Goal: Task Accomplishment & Management: Use online tool/utility

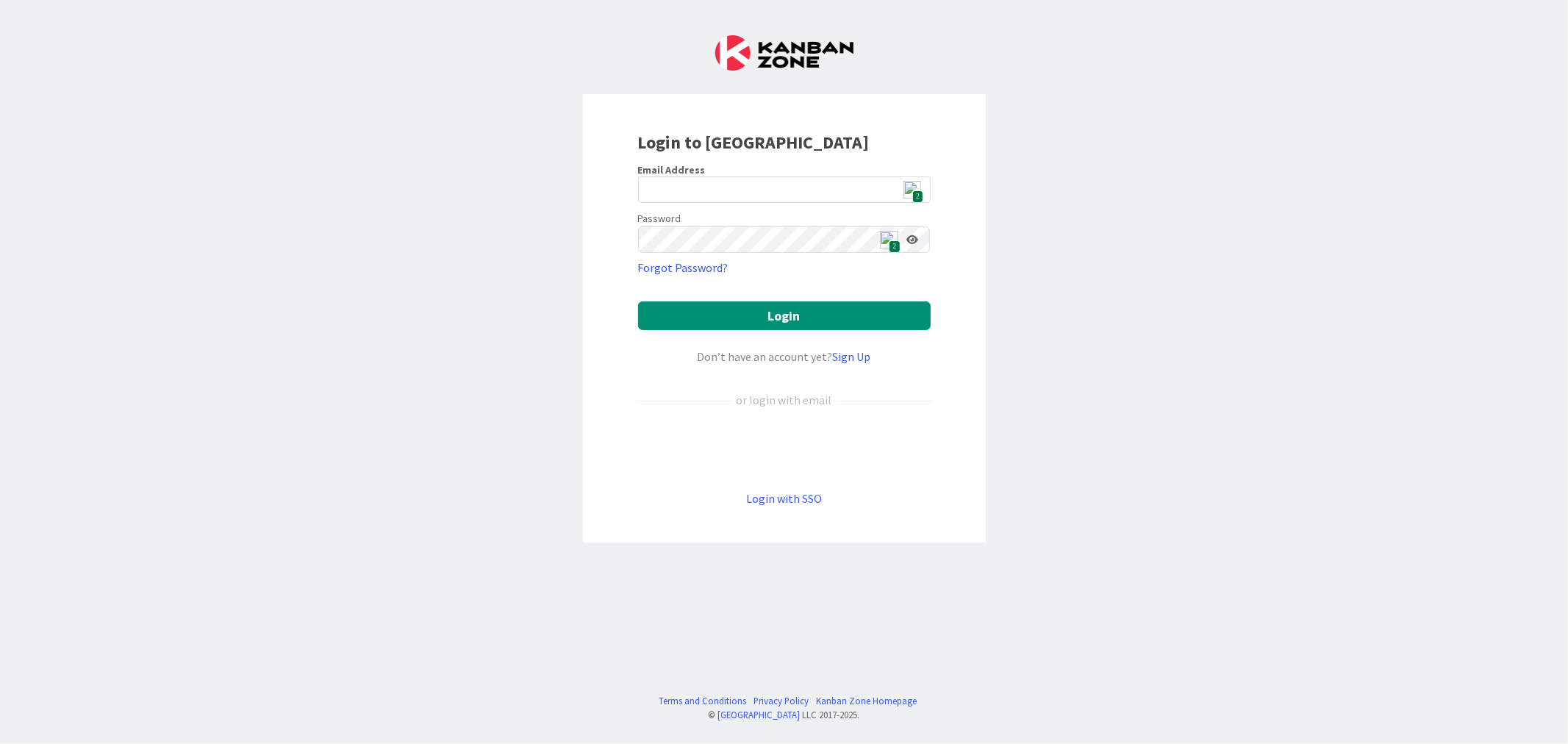
click at [922, 195] on span "2" at bounding box center [918, 197] width 11 height 13
type input "[EMAIL_ADDRESS][DOMAIN_NAME]"
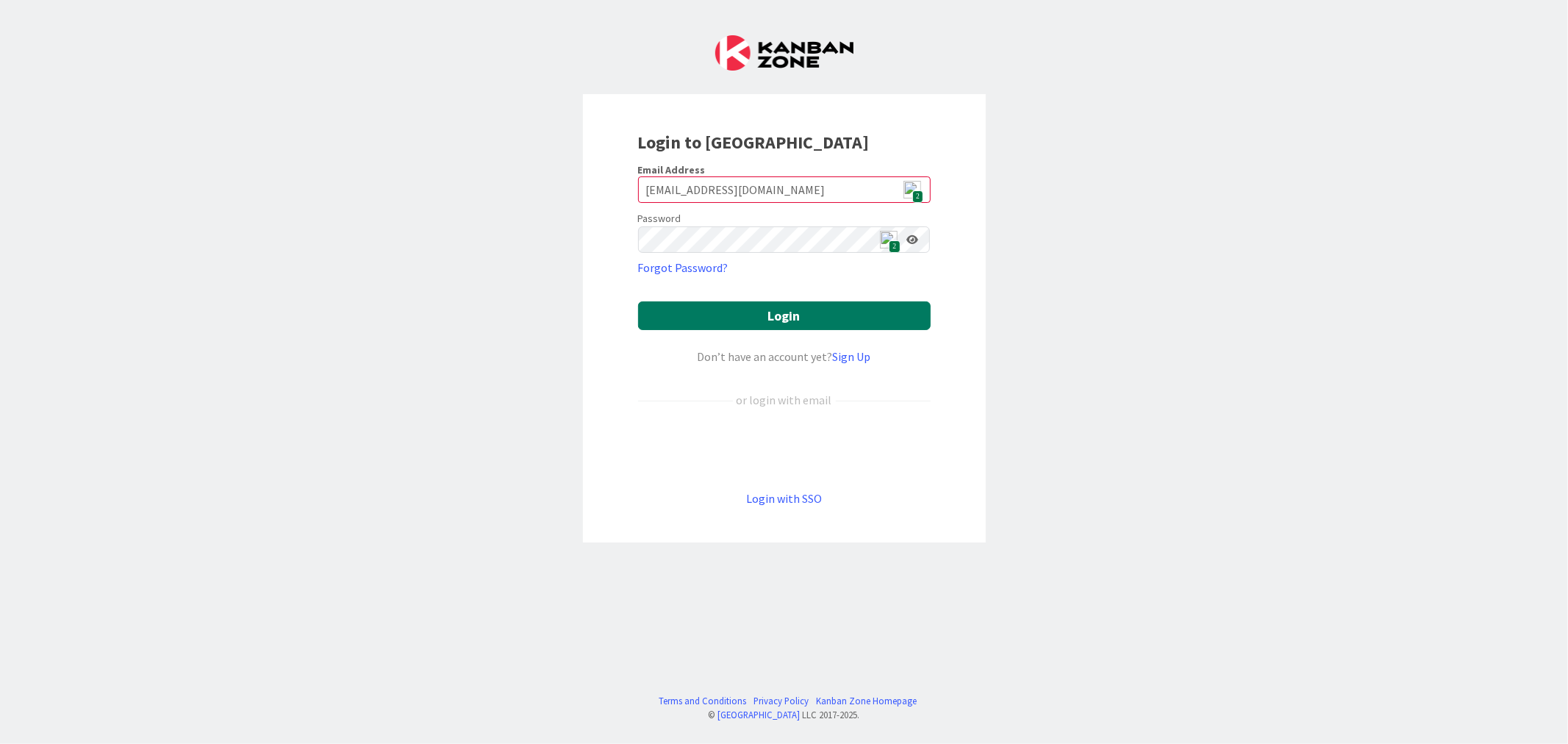
click at [801, 311] on button "Login" at bounding box center [784, 316] width 293 height 28
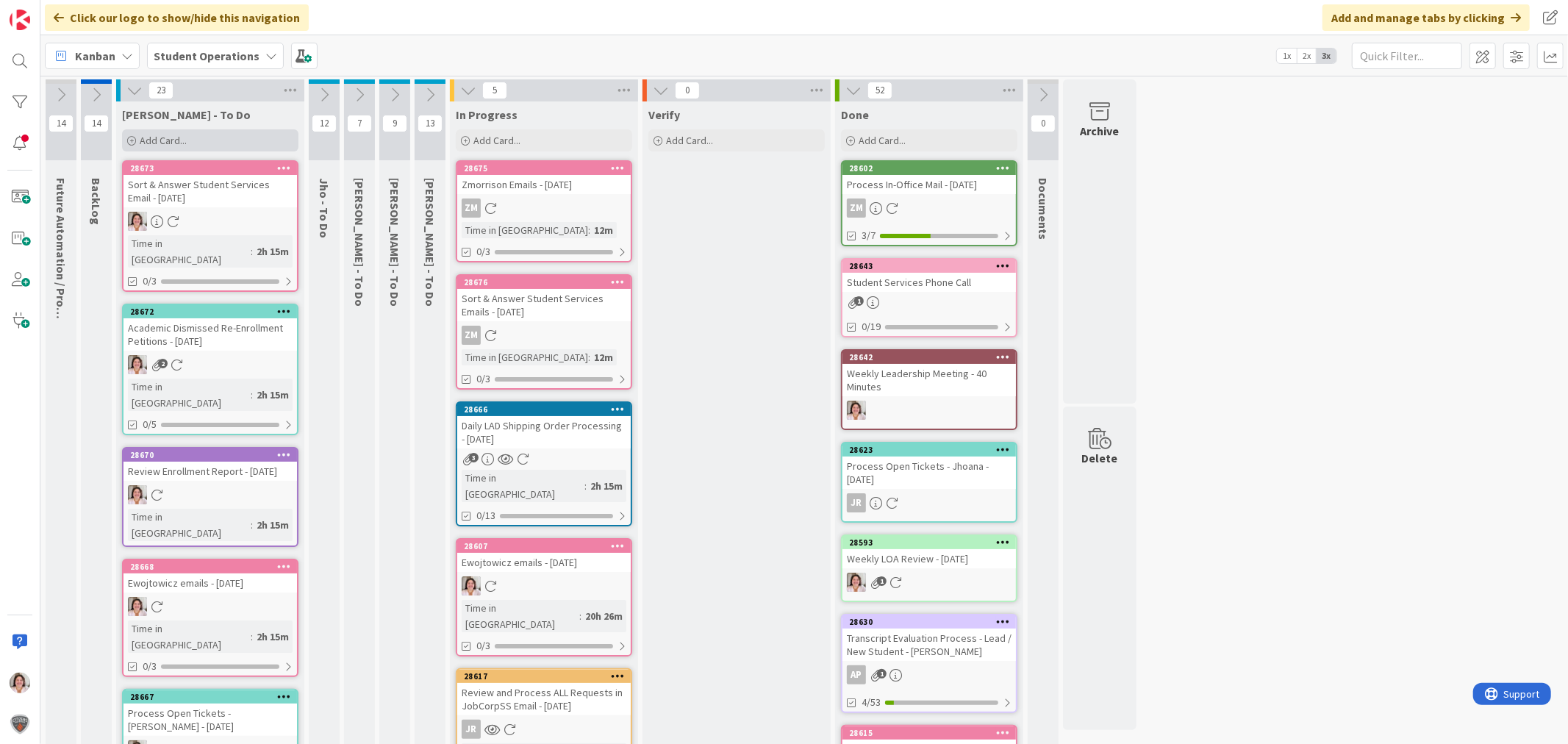
click at [191, 147] on div "Add Card..." at bounding box center [210, 140] width 176 height 22
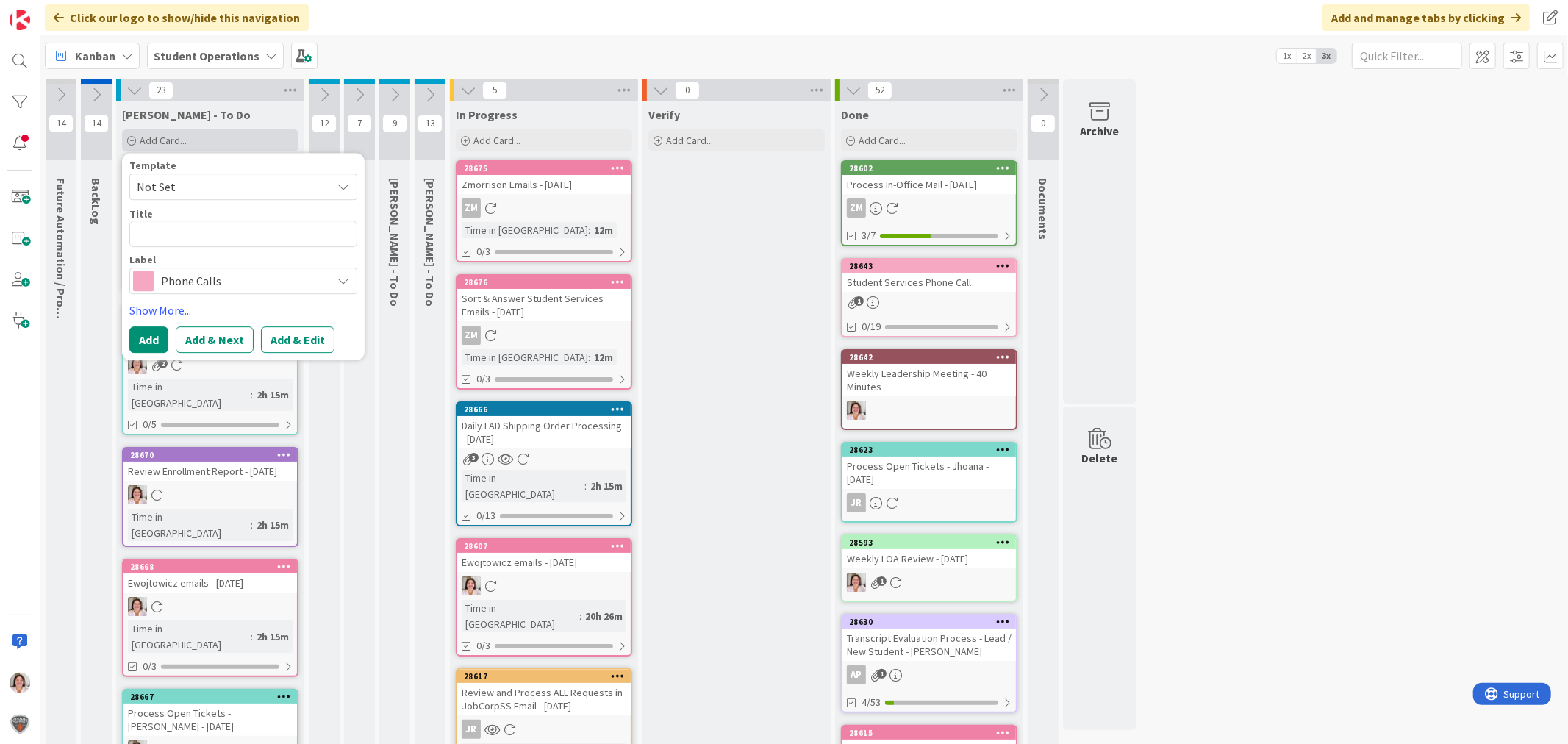
type textarea "x"
type textarea "A"
type textarea "x"
type textarea "Af"
type textarea "x"
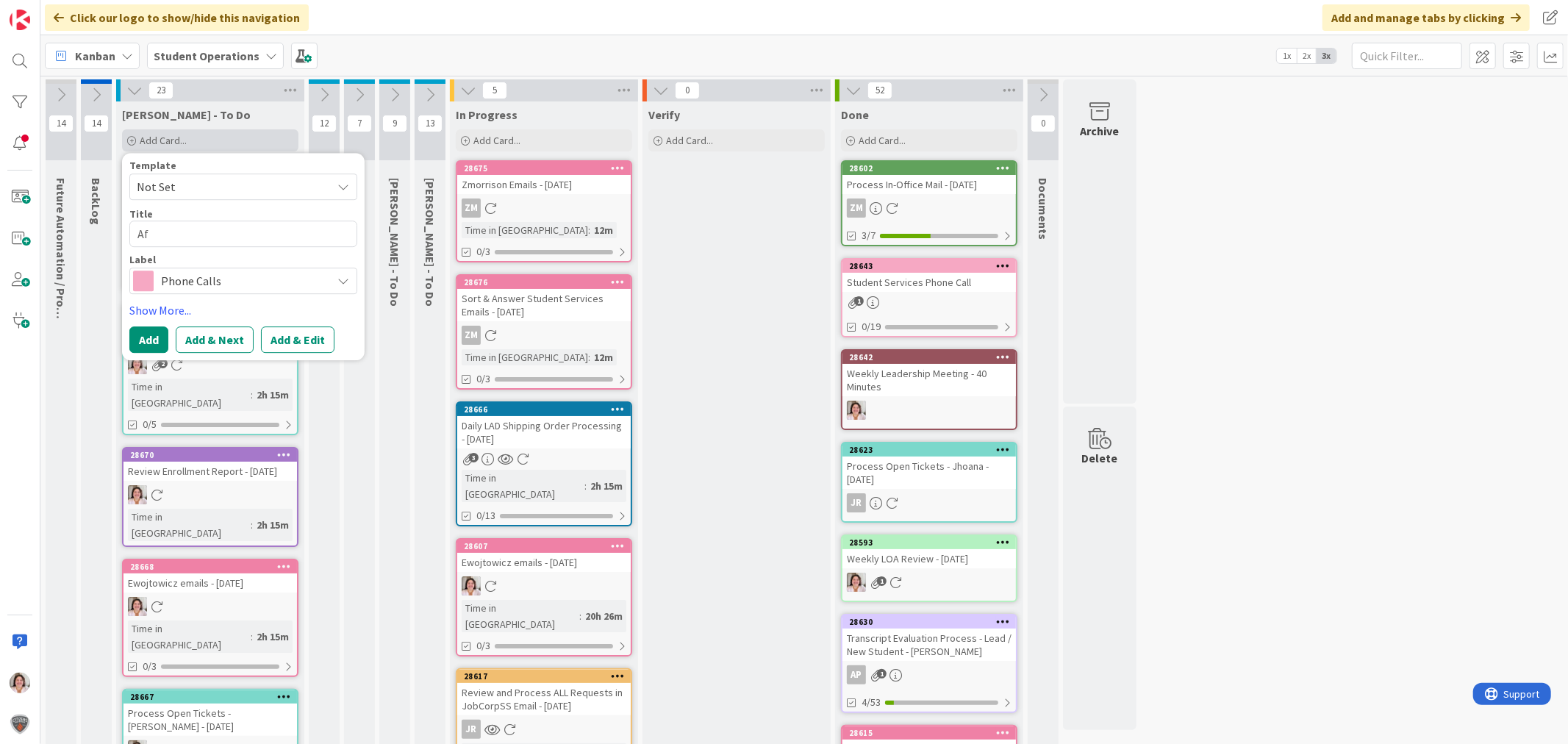
type textarea "Aff"
type textarea "x"
type textarea "Affi"
type textarea "x"
type textarea "Affil"
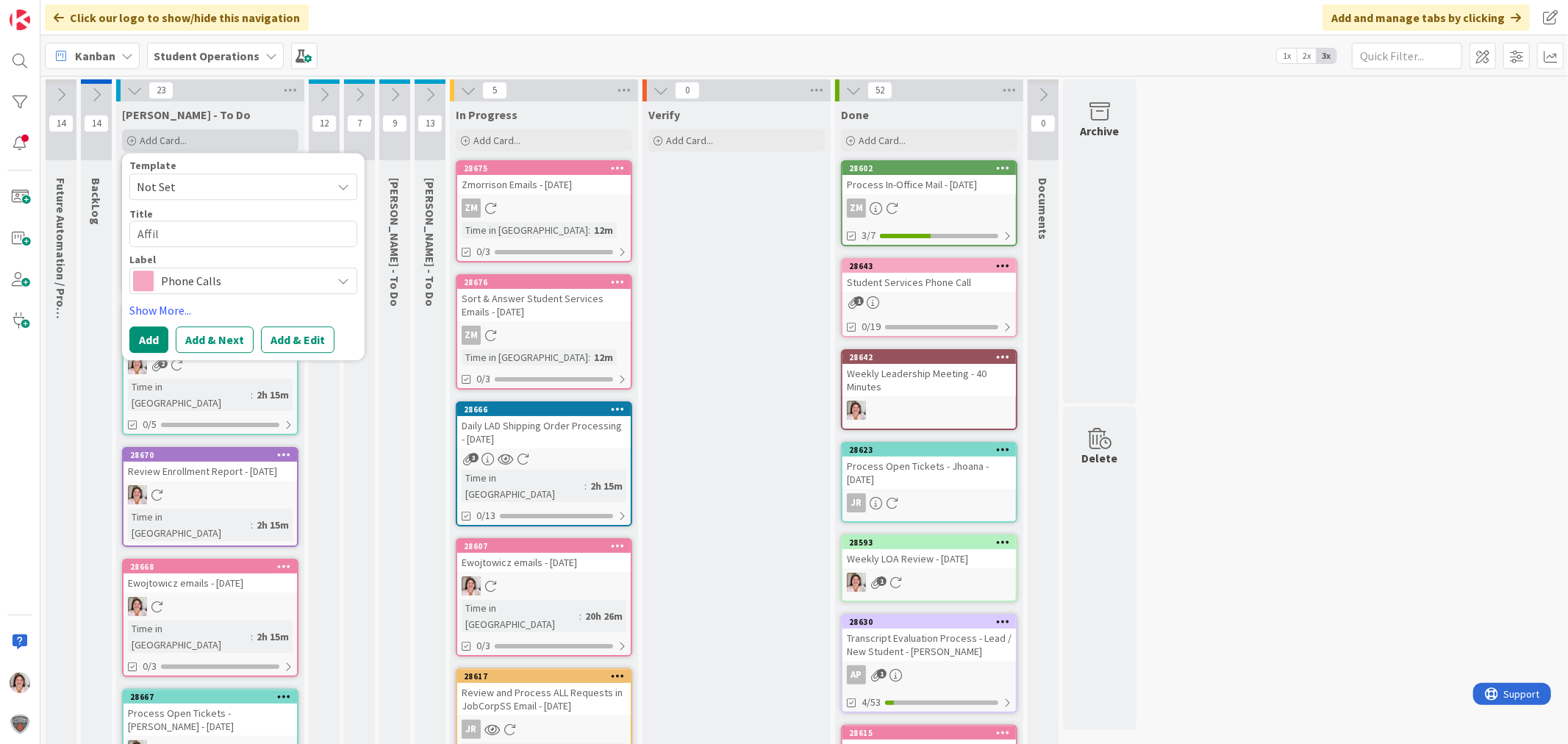
type textarea "x"
type textarea "Affili"
type textarea "x"
type textarea "Affilia"
type textarea "x"
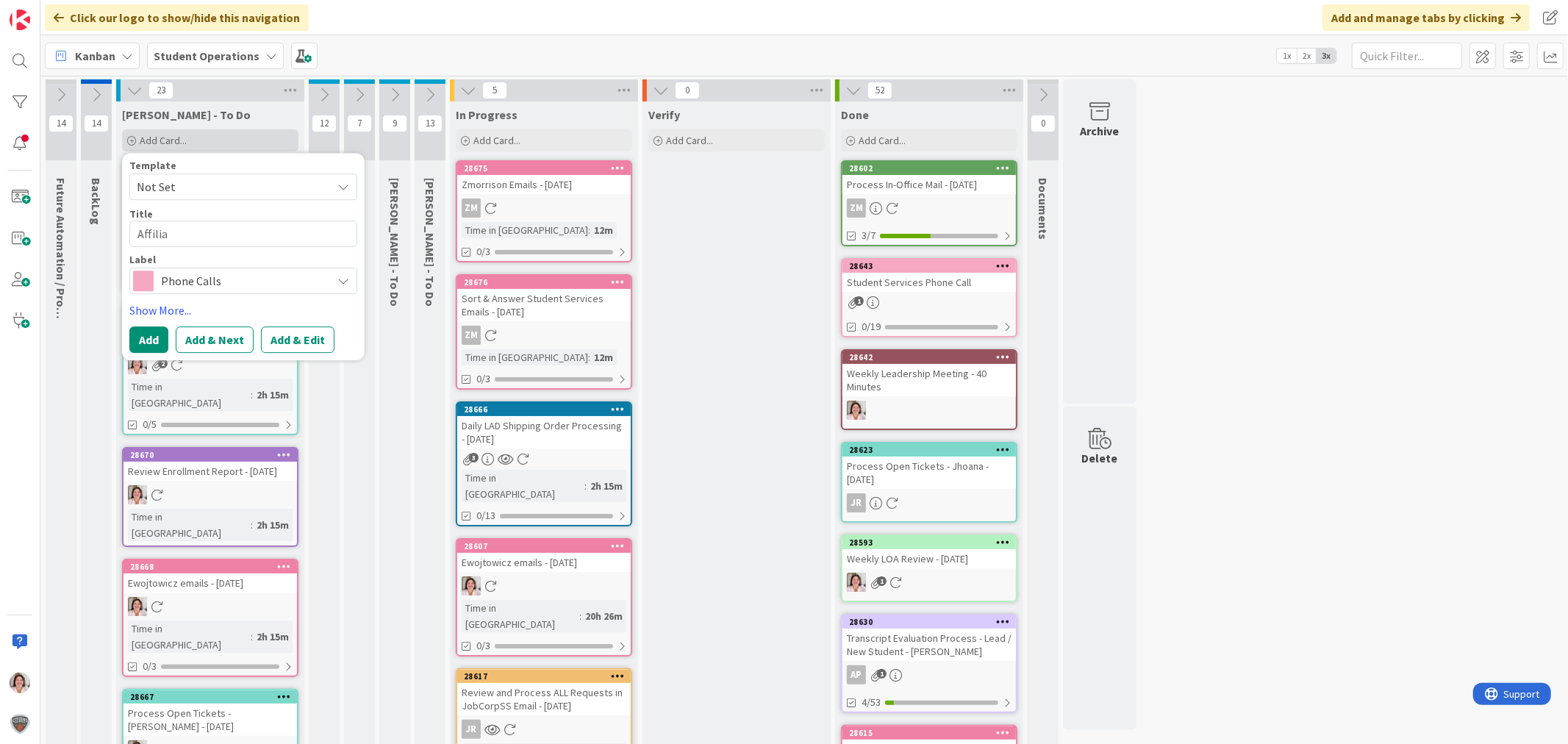
type textarea "Affiliat"
type textarea "x"
type textarea "Affiliate"
type textarea "x"
type textarea "Affiliate"
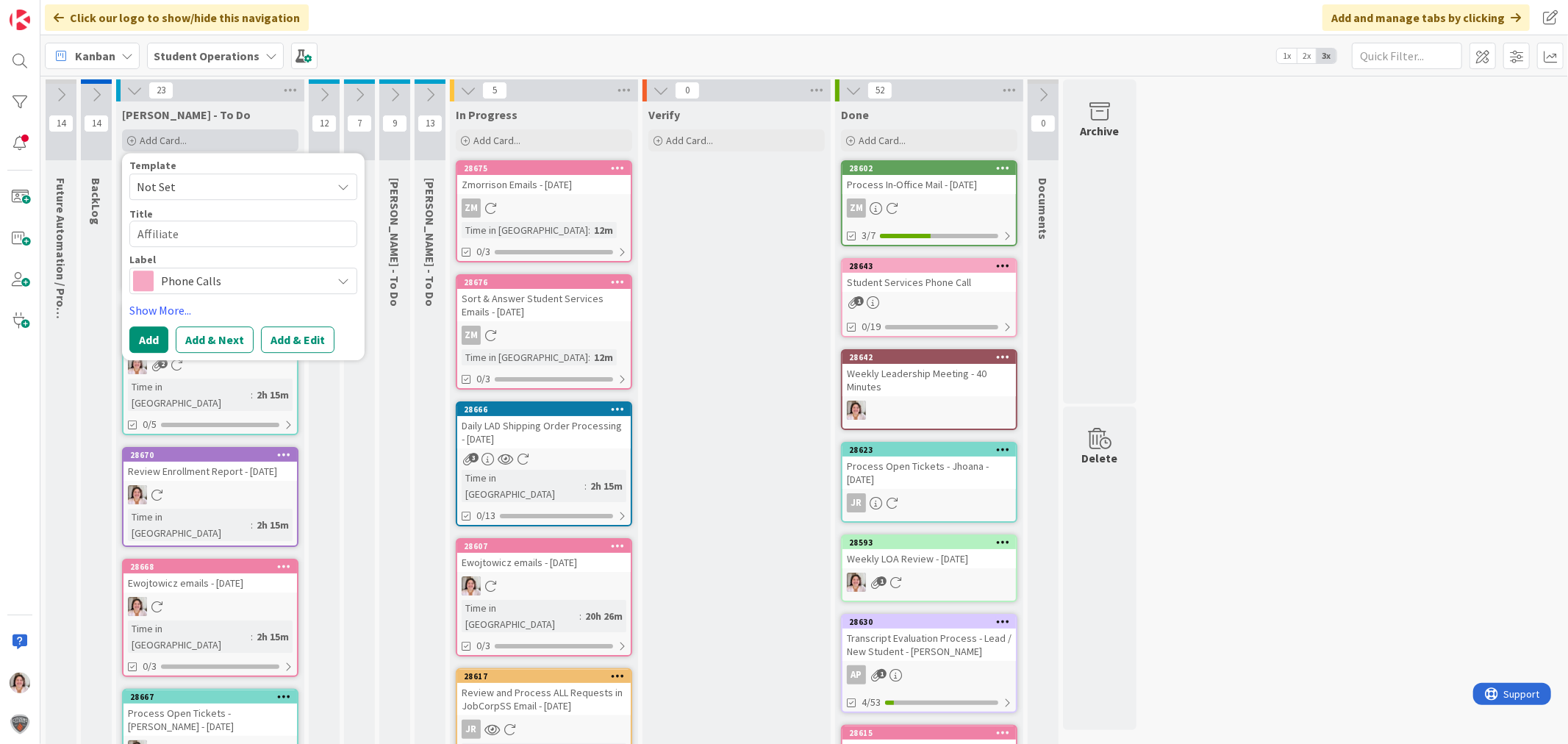
type textarea "x"
type textarea "Affiliate W"
type textarea "x"
type textarea "Affiliate WD"
click at [189, 290] on span "Phone Calls" at bounding box center [243, 281] width 163 height 20
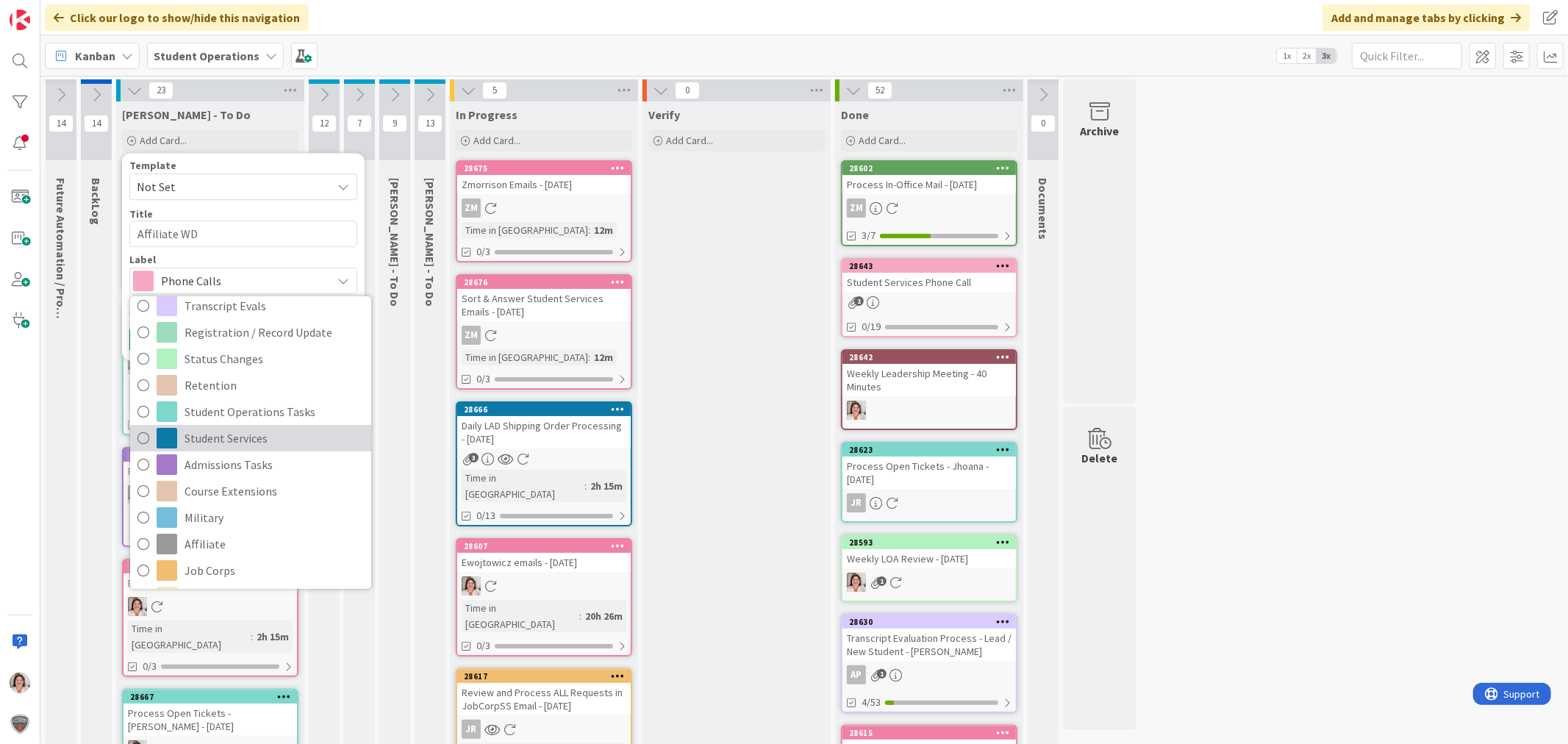
scroll to position [327, 0]
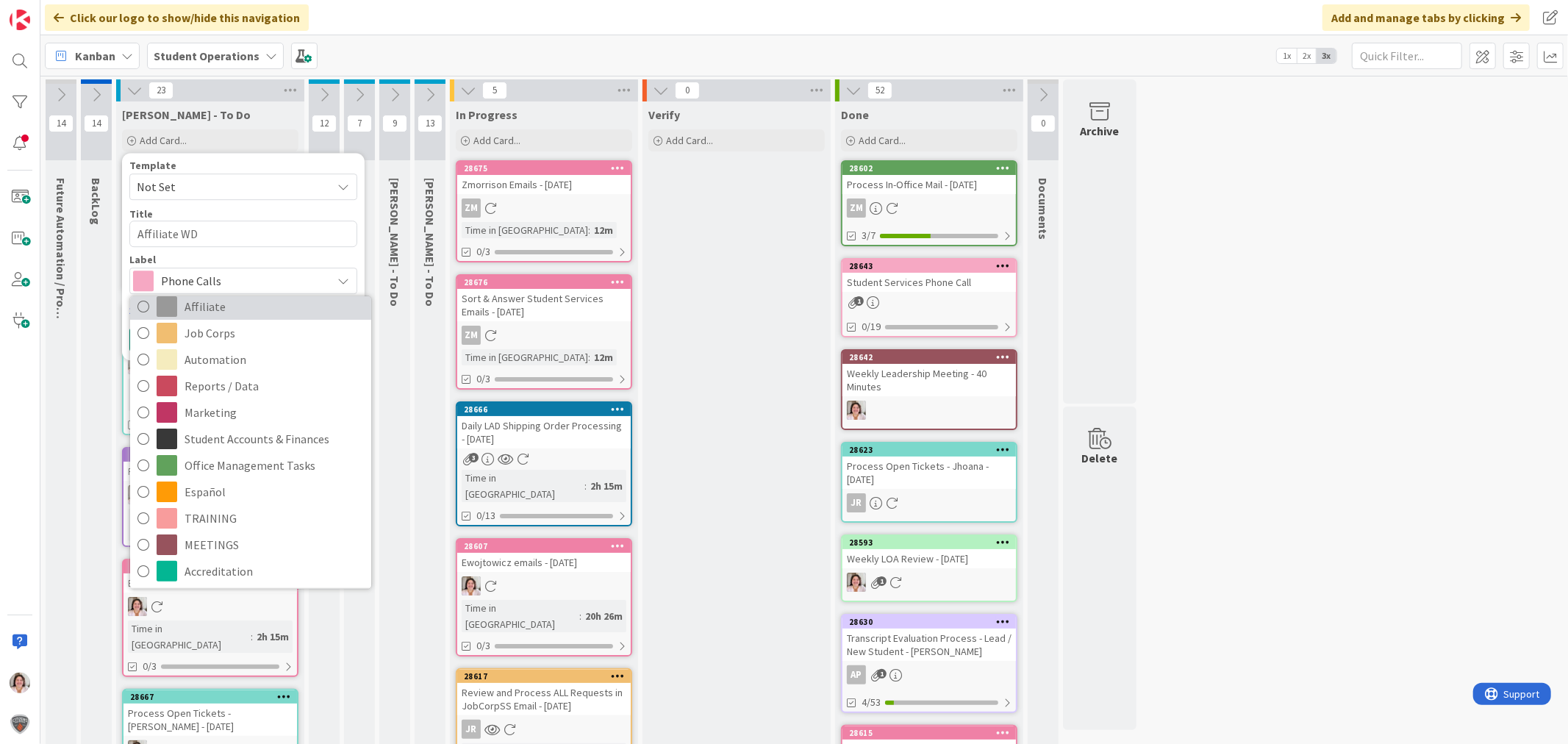
click at [256, 305] on span "Affiliate" at bounding box center [274, 306] width 180 height 22
type textarea "x"
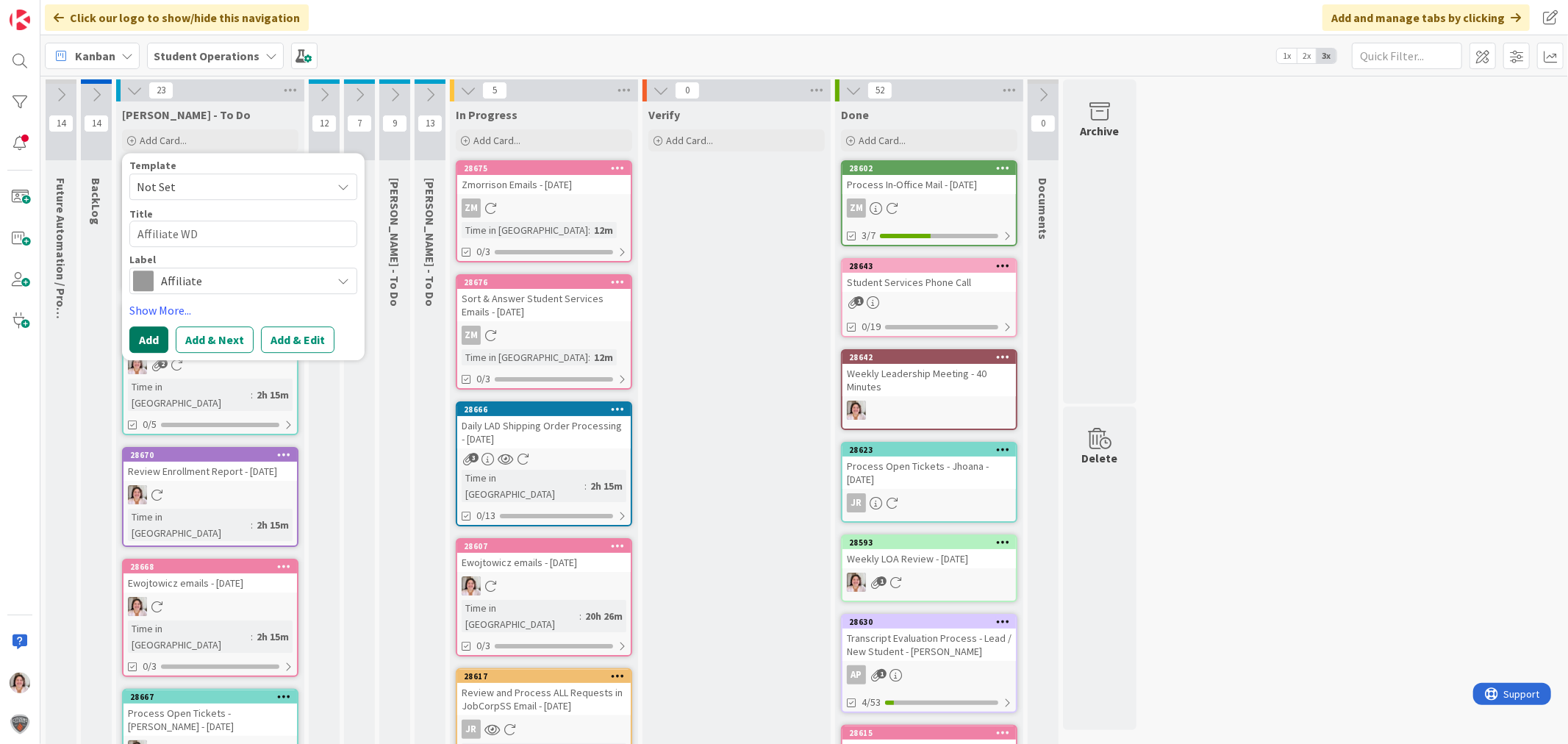
click at [136, 339] on button "Add" at bounding box center [149, 339] width 39 height 27
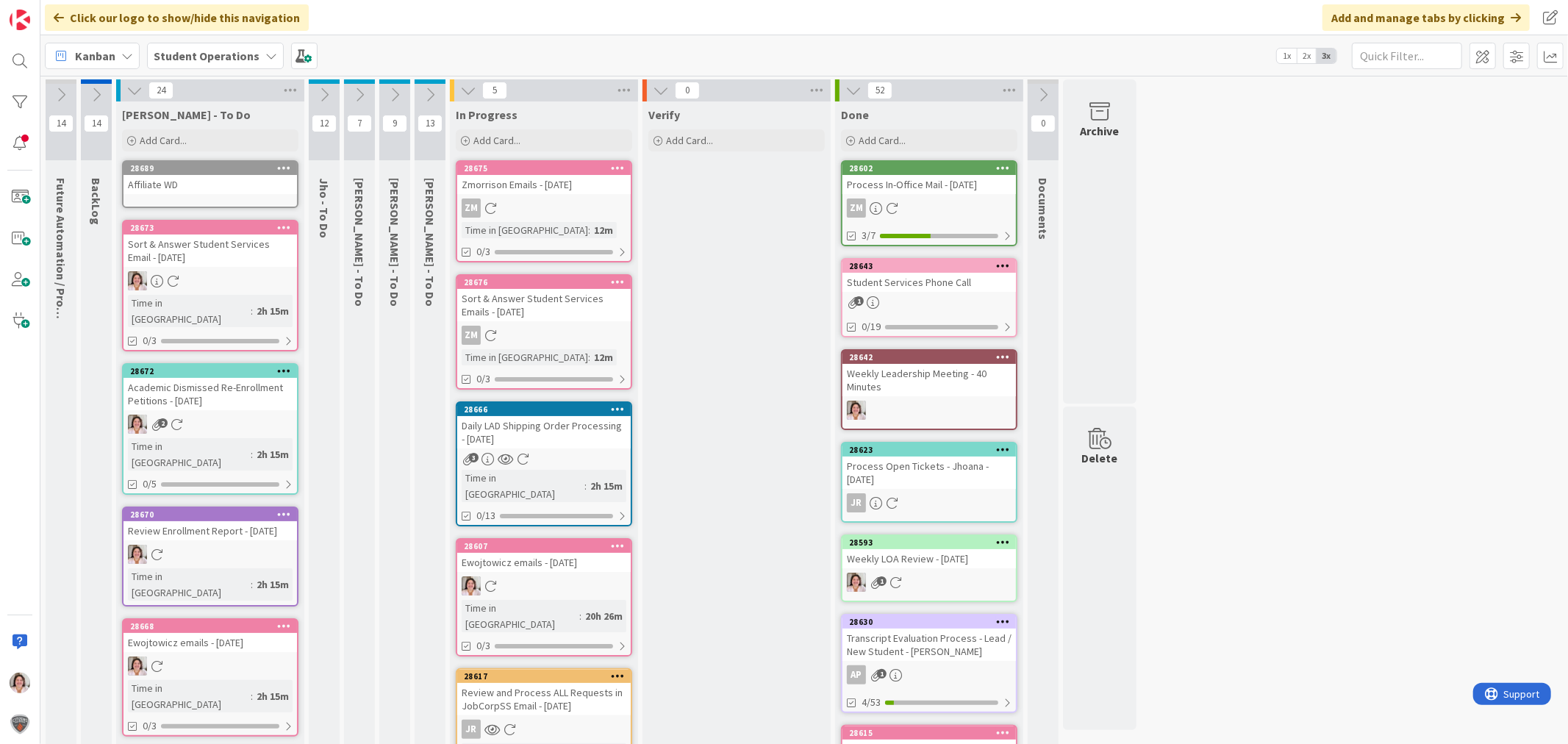
click at [278, 166] on icon at bounding box center [283, 167] width 14 height 10
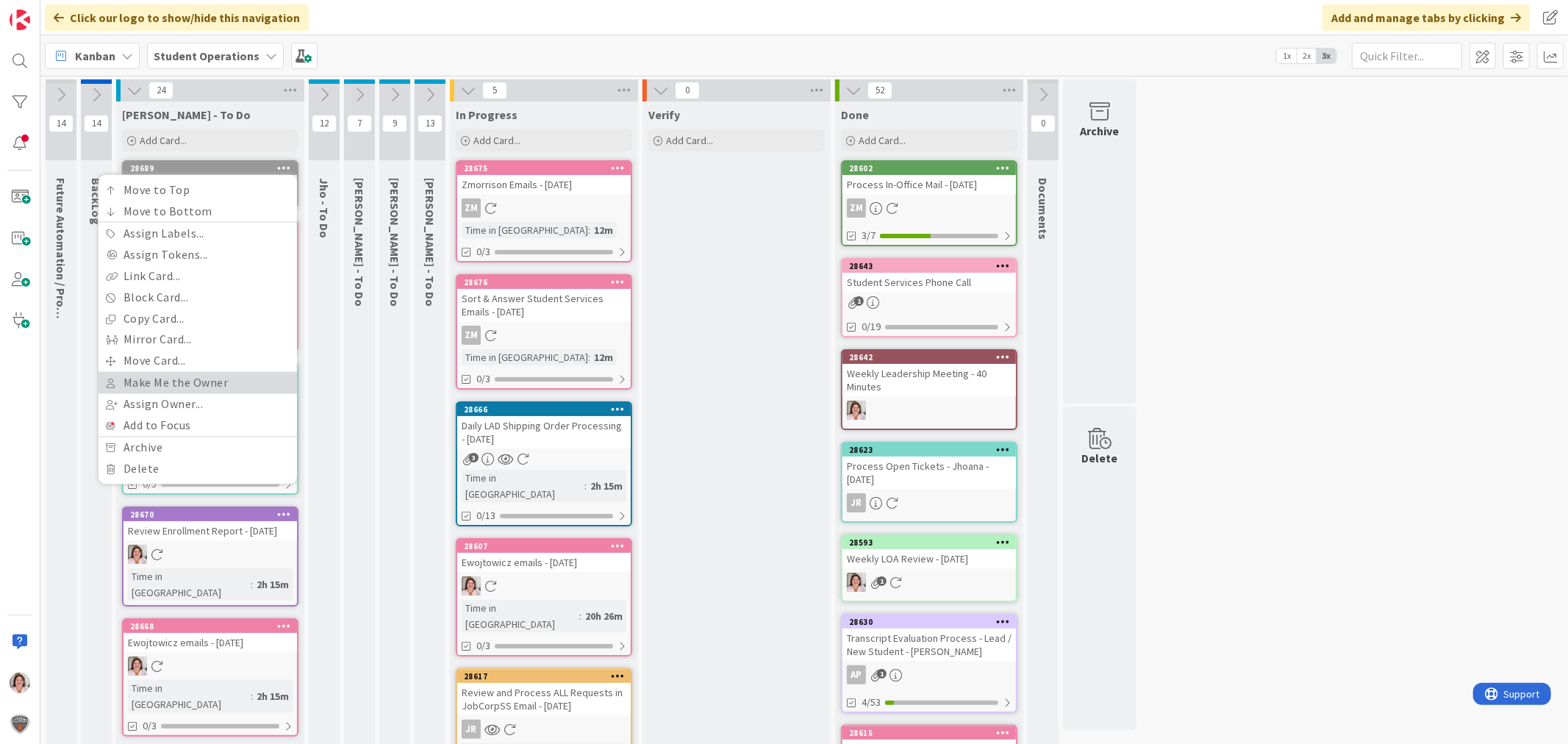
click at [185, 385] on link "Make Me the Owner" at bounding box center [197, 383] width 198 height 21
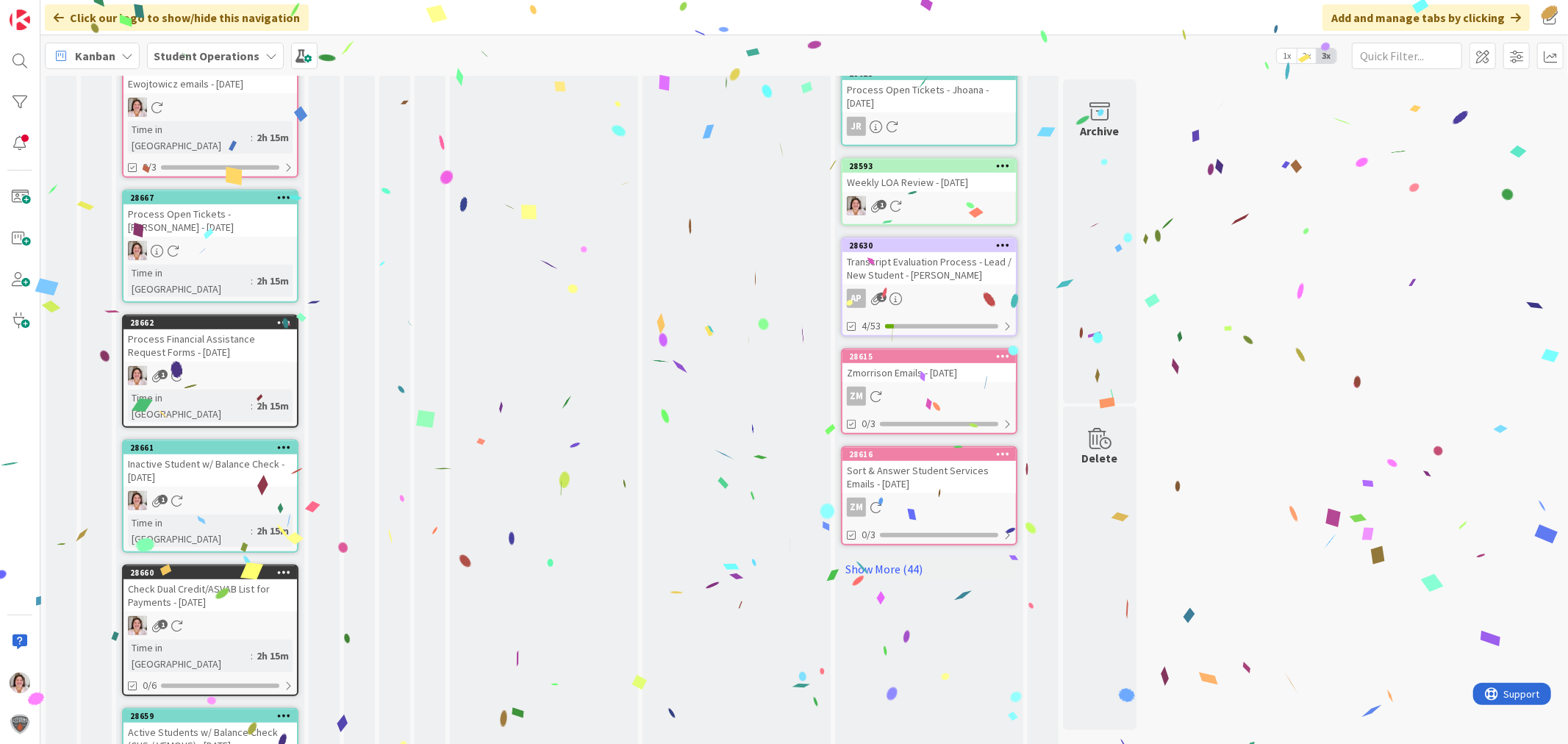
scroll to position [578, 0]
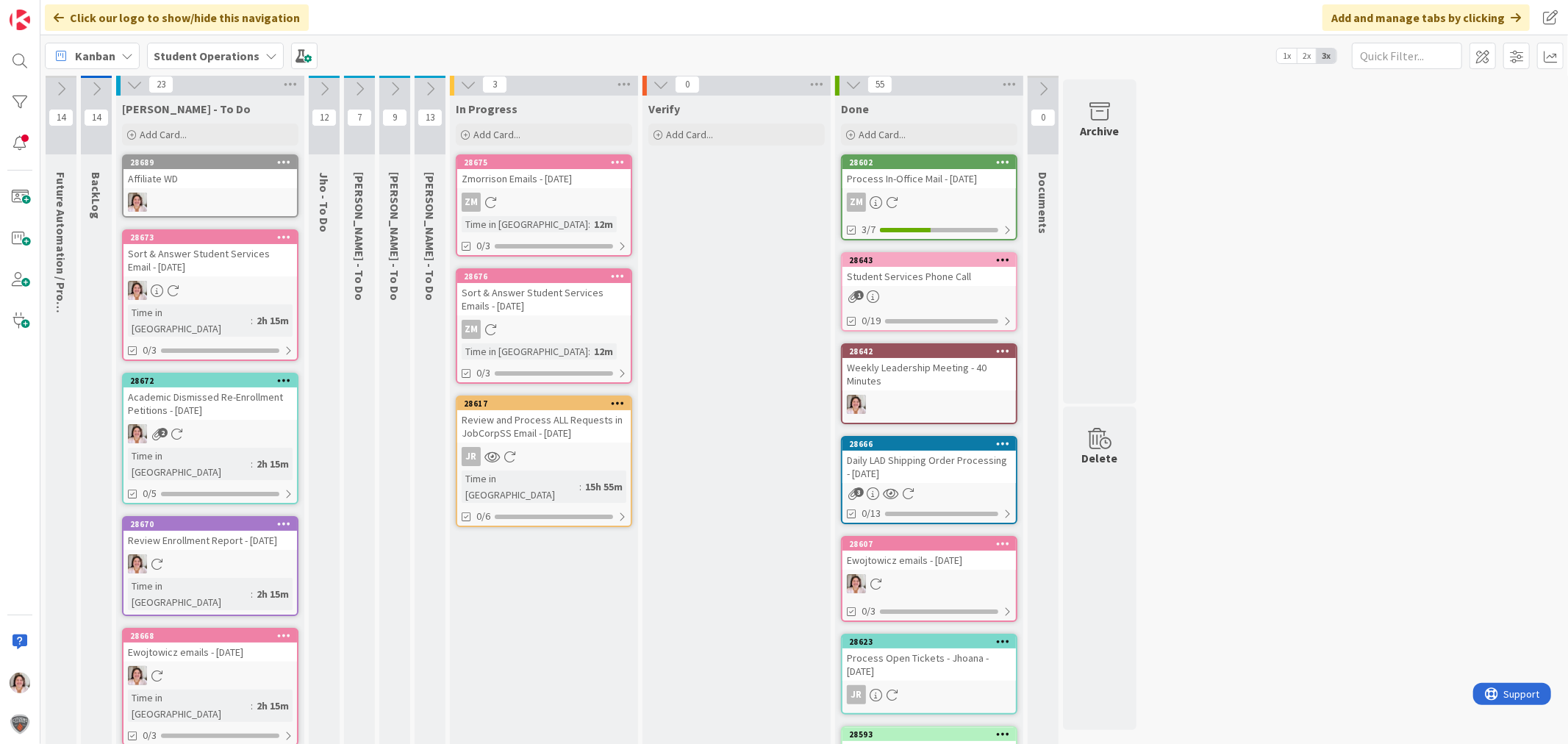
scroll to position [0, 0]
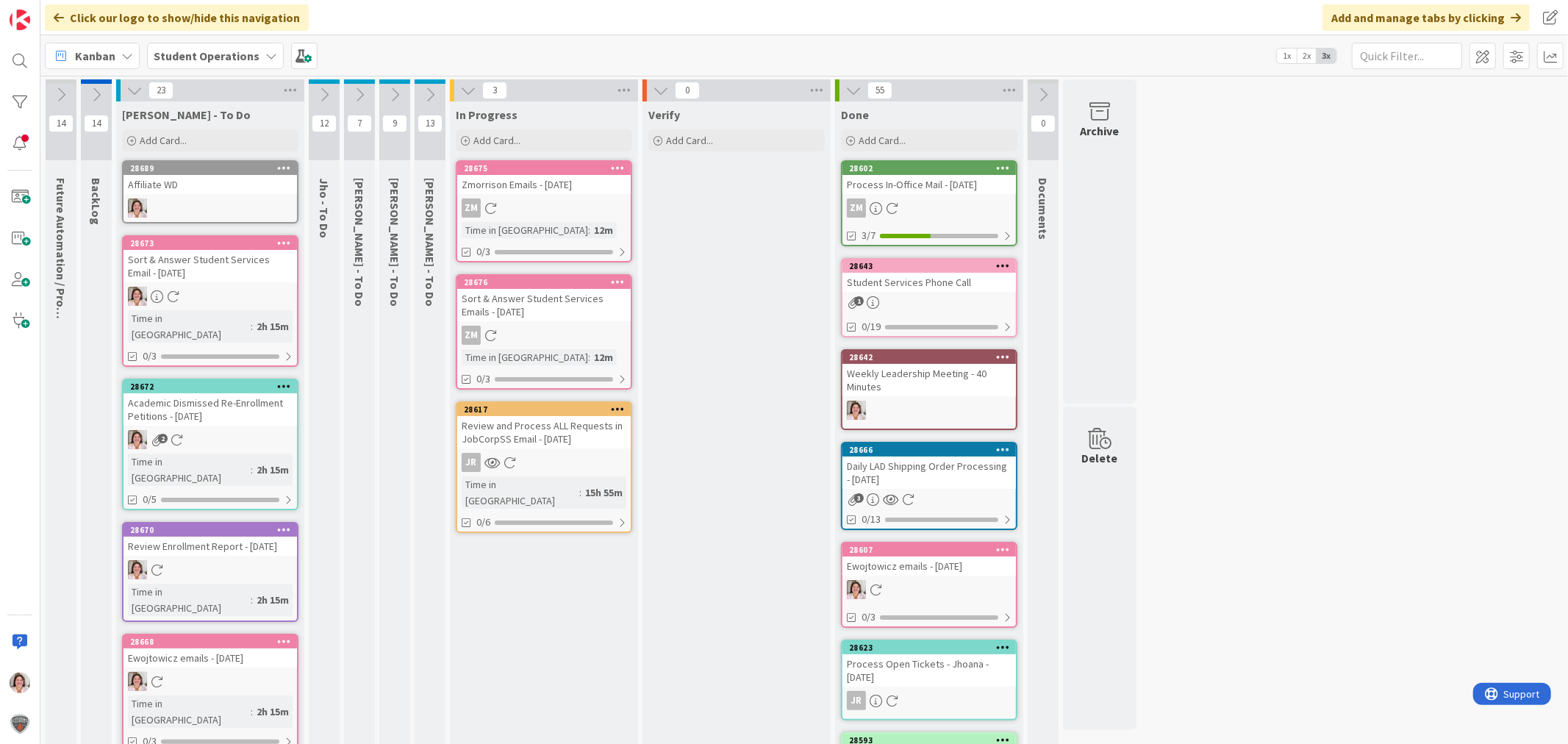
click at [663, 96] on icon at bounding box center [661, 91] width 17 height 17
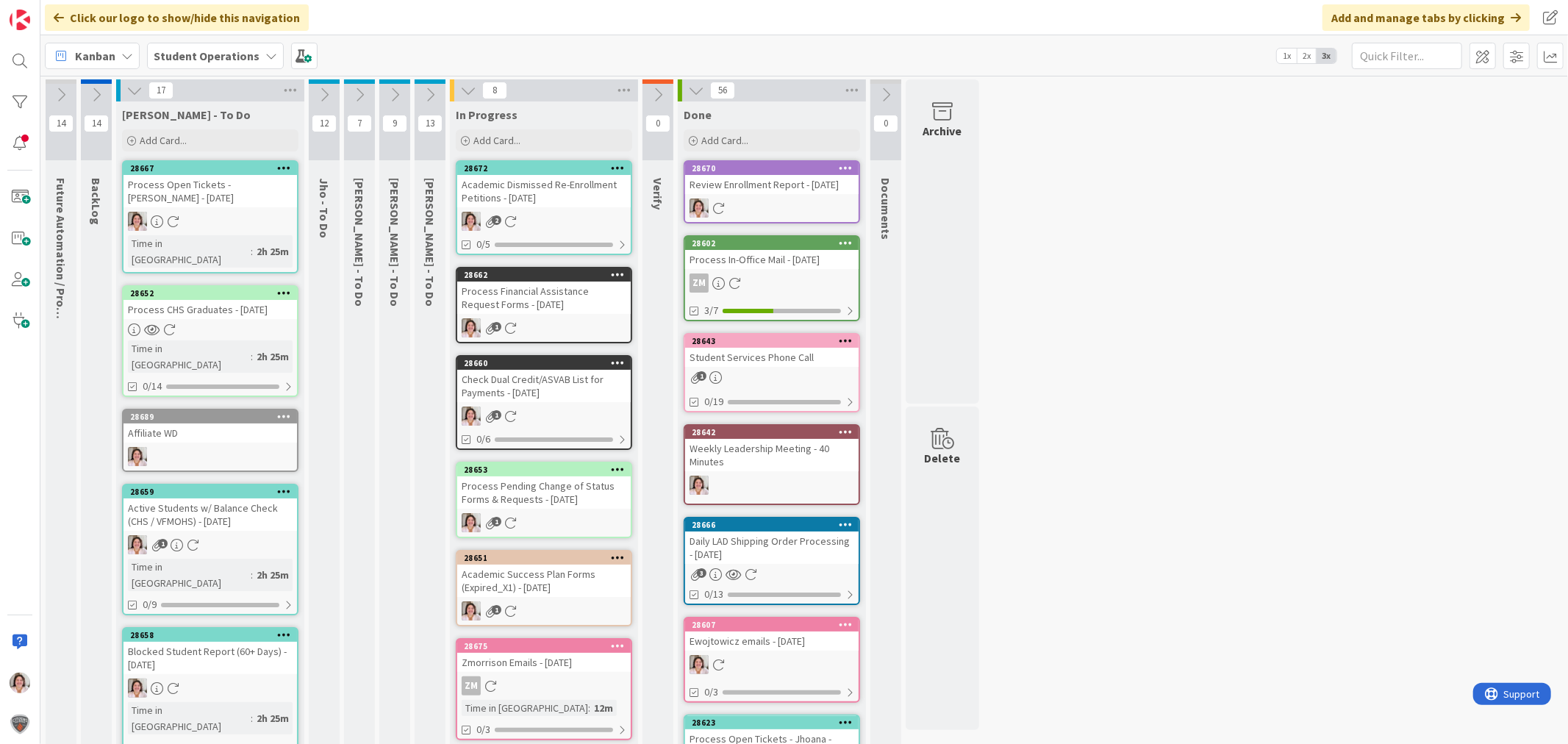
click at [572, 225] on div "2" at bounding box center [544, 221] width 173 height 19
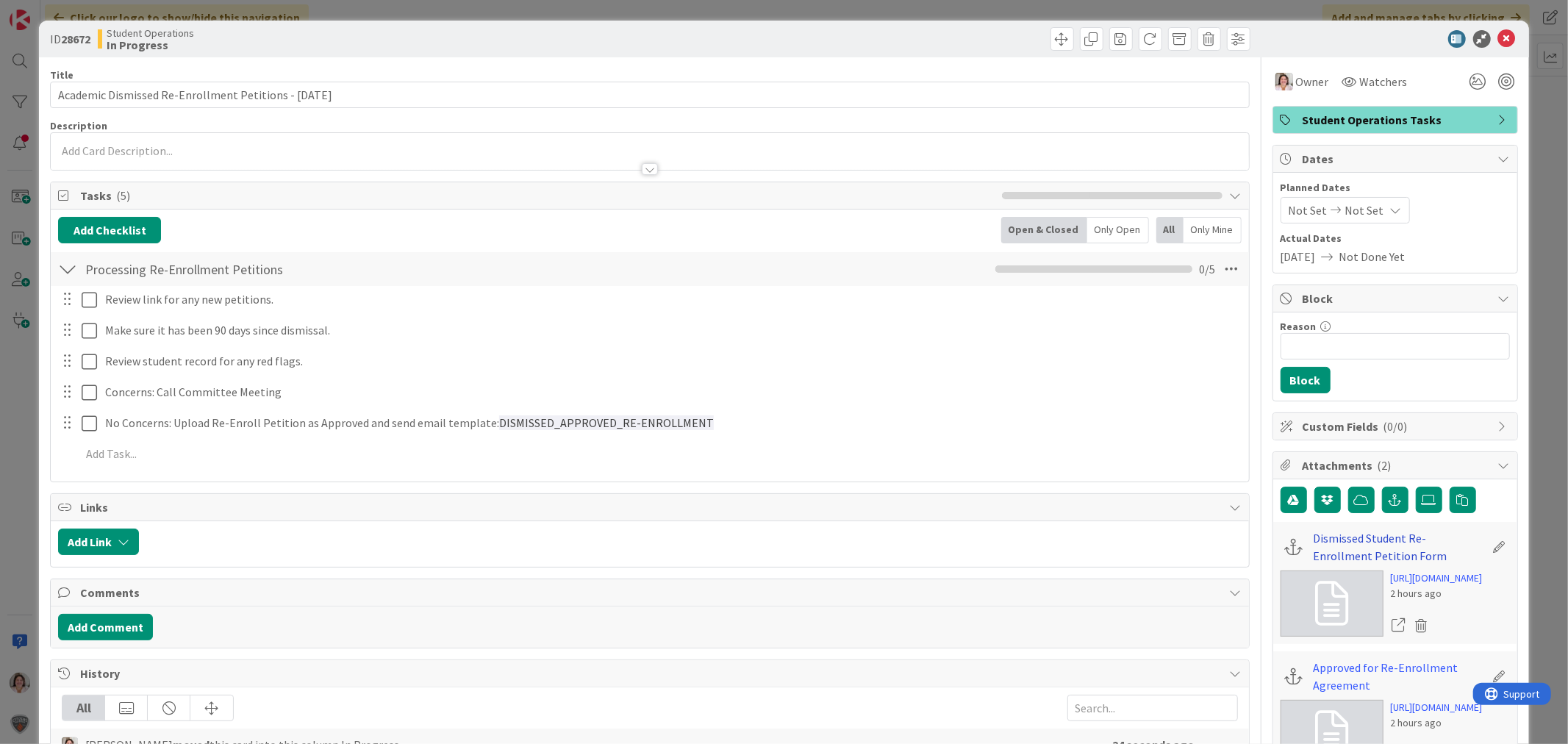
click at [1367, 534] on link "Dismissed Student Re-Enrollment Petition Form" at bounding box center [1399, 547] width 171 height 35
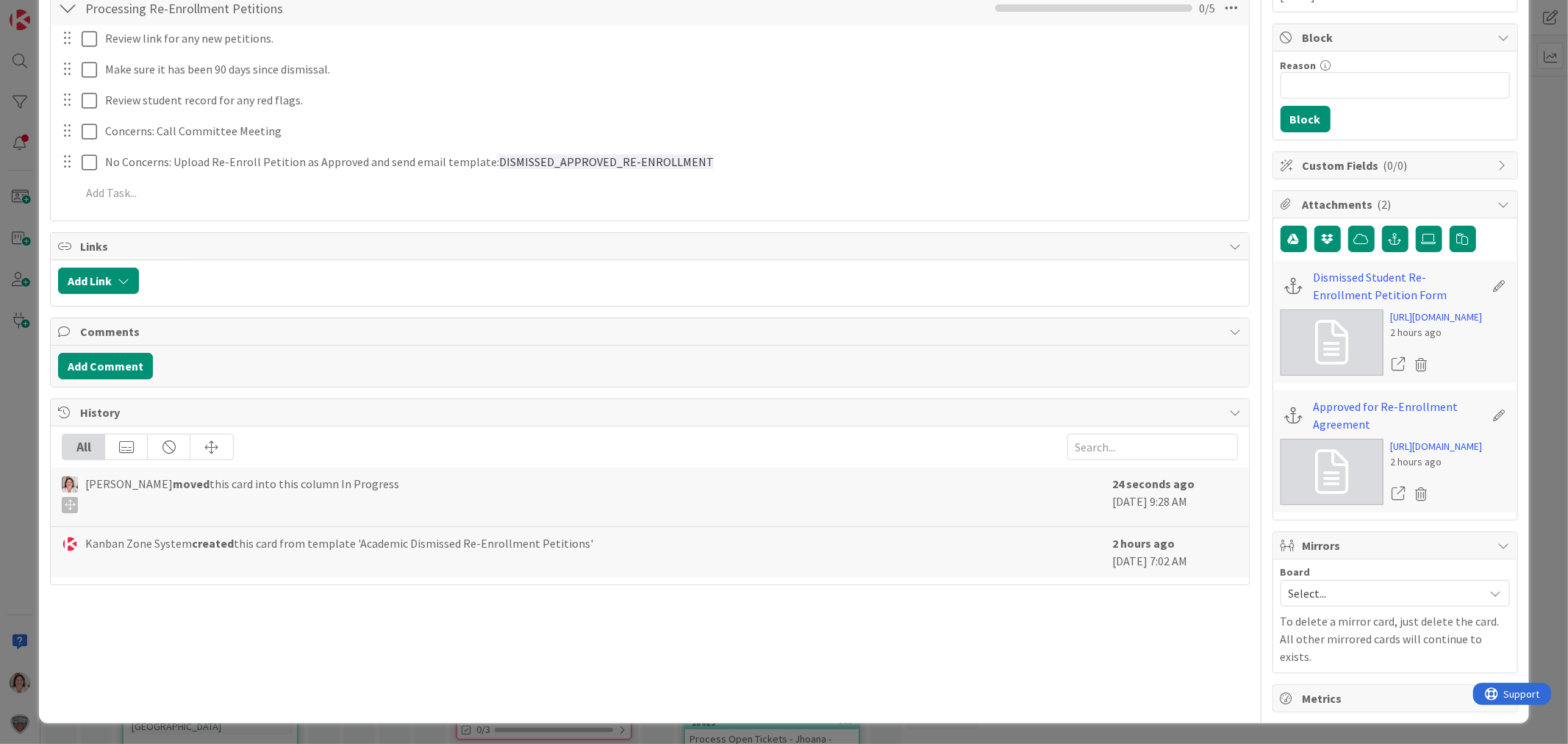
scroll to position [408, 0]
click at [1334, 398] on link "Approved for Re-Enrollment Agreement" at bounding box center [1399, 416] width 171 height 35
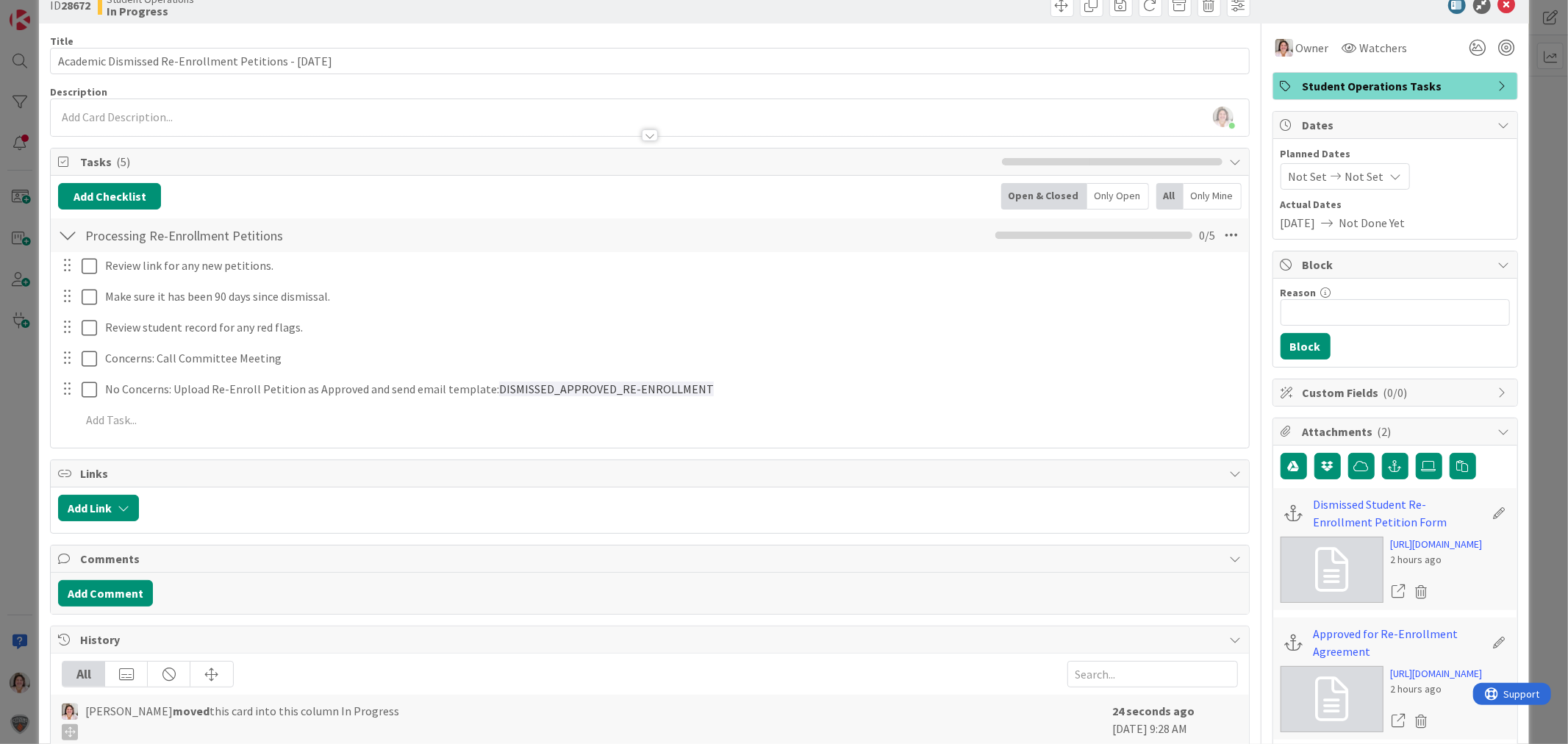
scroll to position [0, 0]
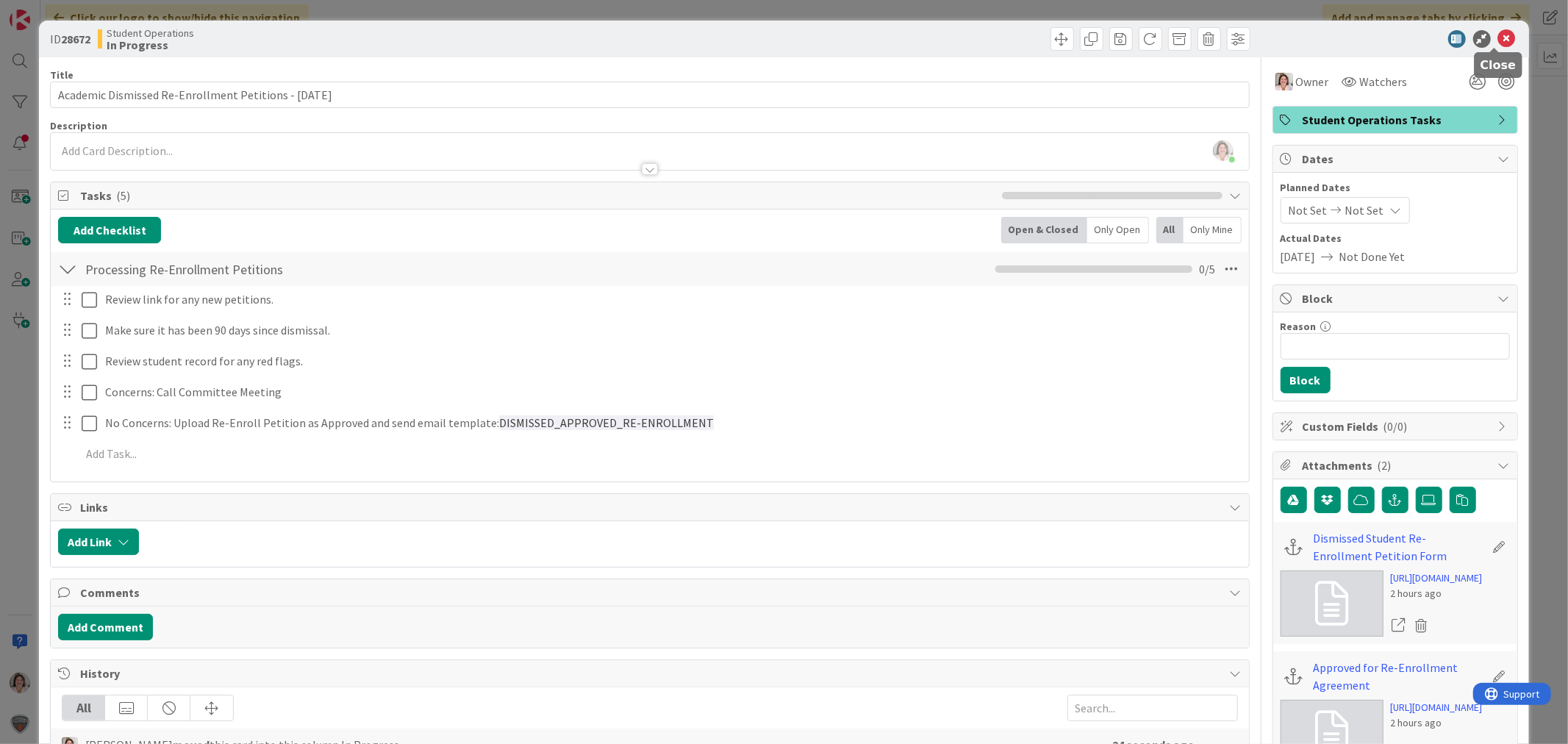
click at [1498, 38] on icon at bounding box center [1507, 39] width 17 height 17
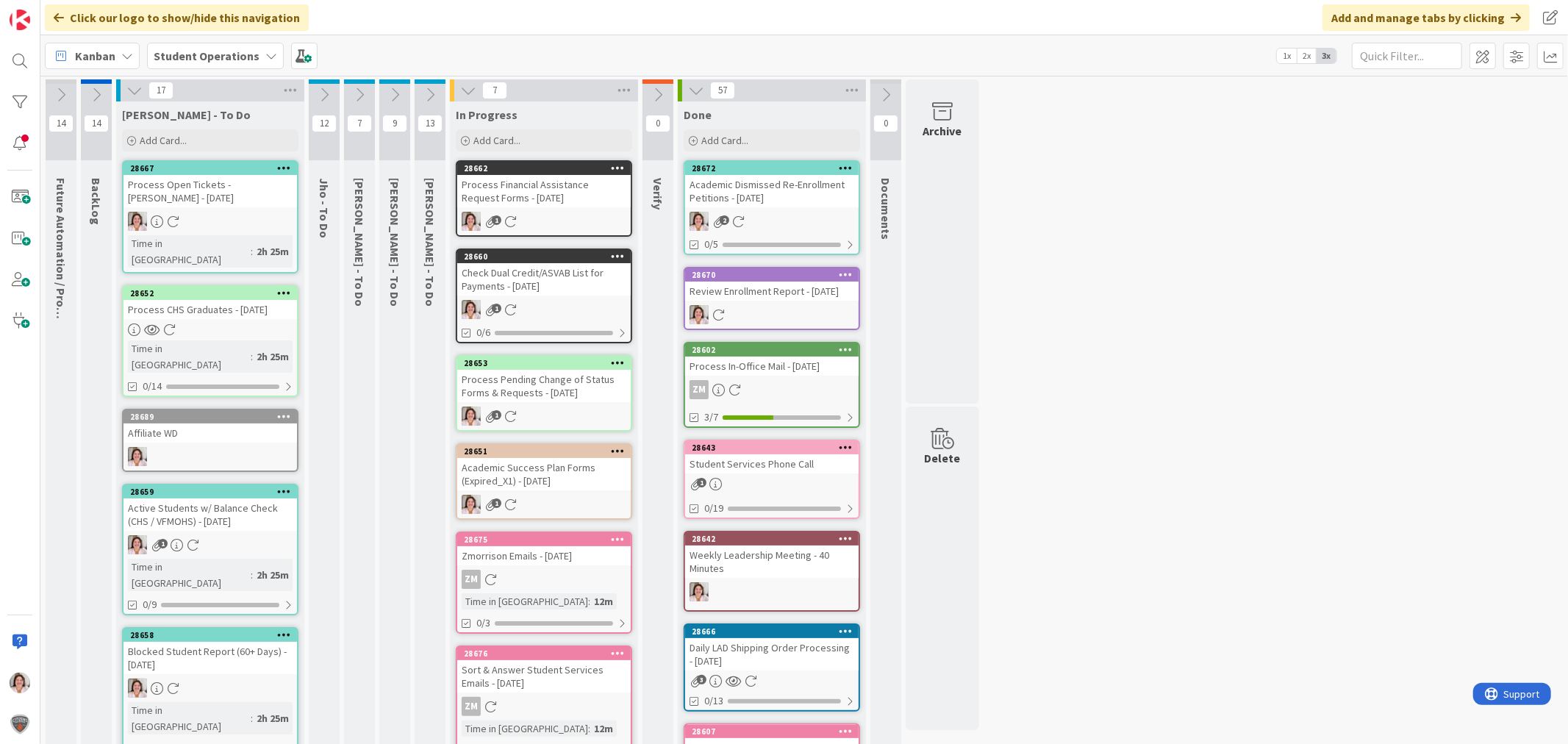
click at [525, 194] on div "Process Financial Assistance Request Forms - [DATE]" at bounding box center [544, 191] width 173 height 32
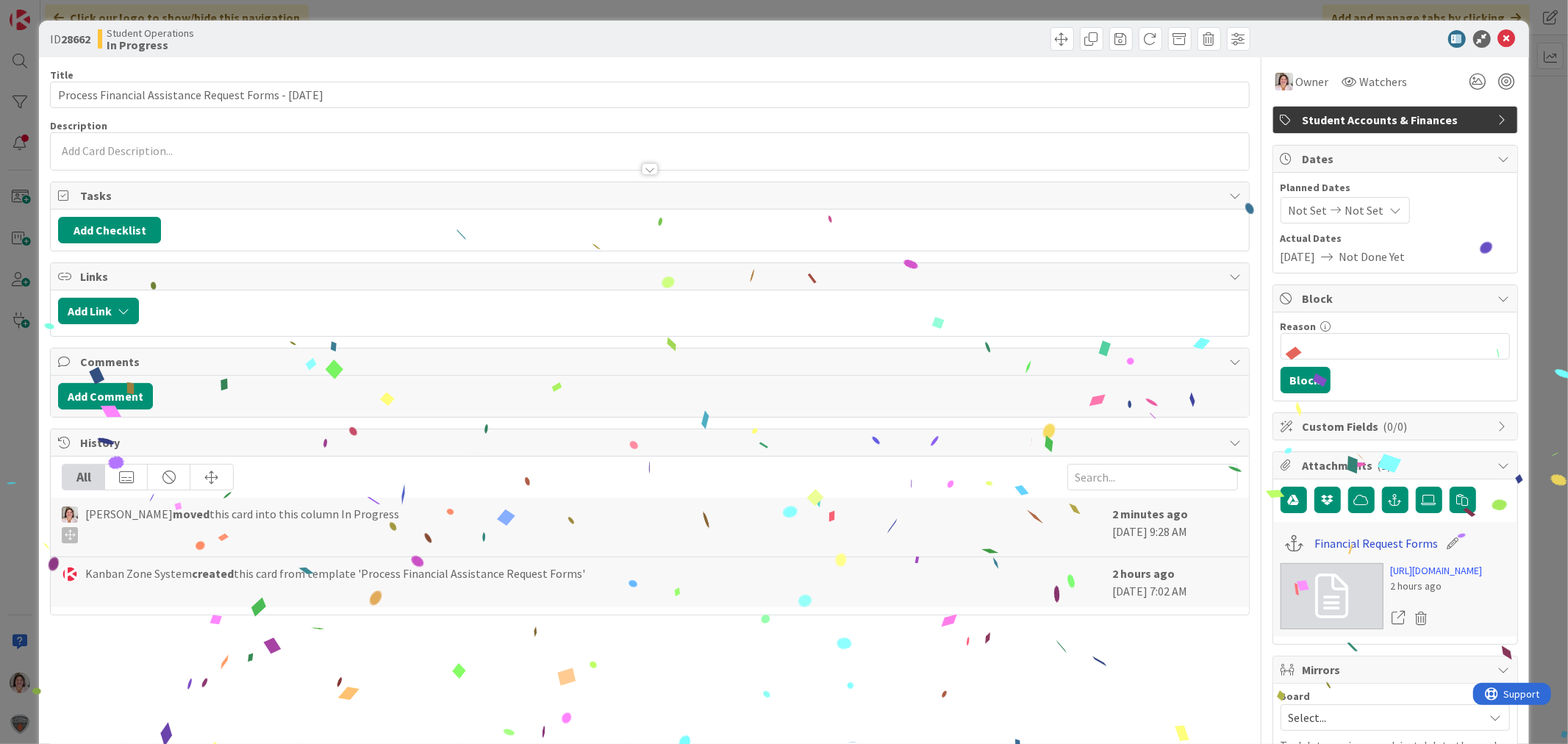
click at [1352, 538] on link "Financial Request Forms" at bounding box center [1375, 543] width 124 height 17
